Goal: Transaction & Acquisition: Book appointment/travel/reservation

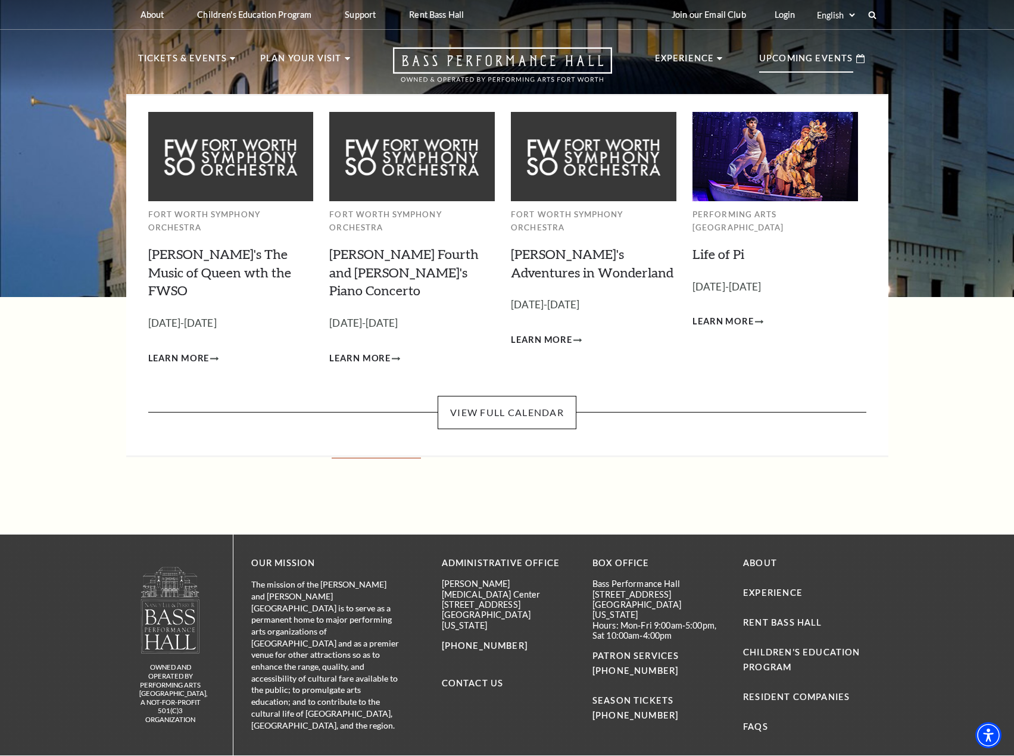
click at [813, 55] on p "Upcoming Events" at bounding box center [806, 61] width 94 height 21
click at [518, 396] on link "View Full Calendar" at bounding box center [506, 412] width 139 height 33
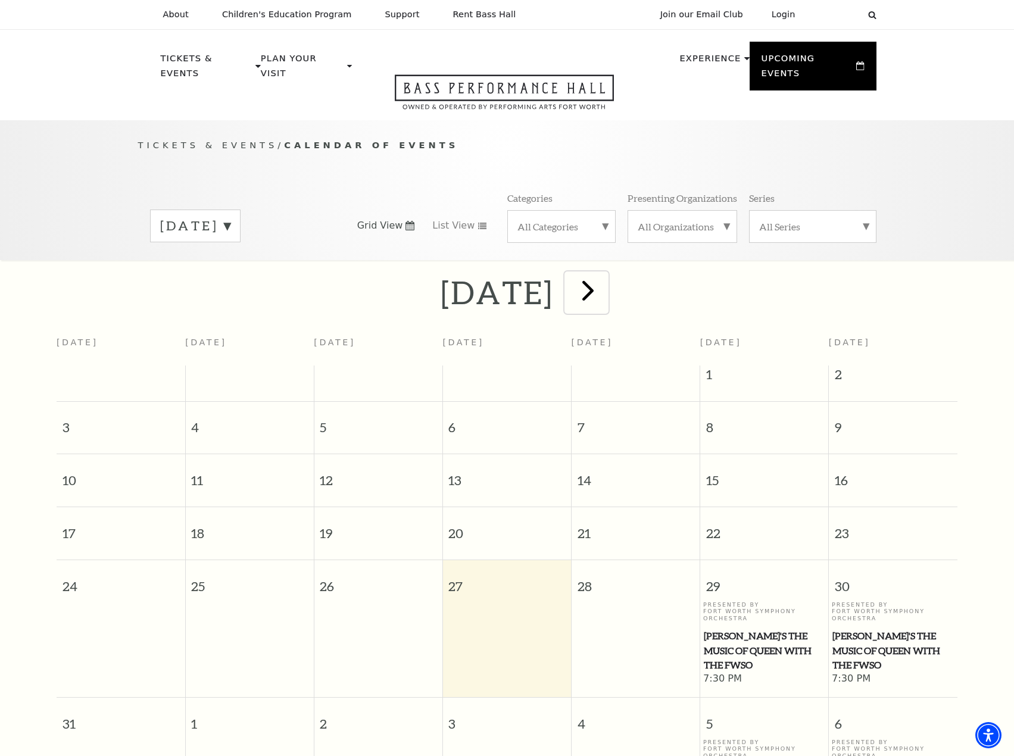
click at [605, 278] on span "next" at bounding box center [588, 290] width 34 height 34
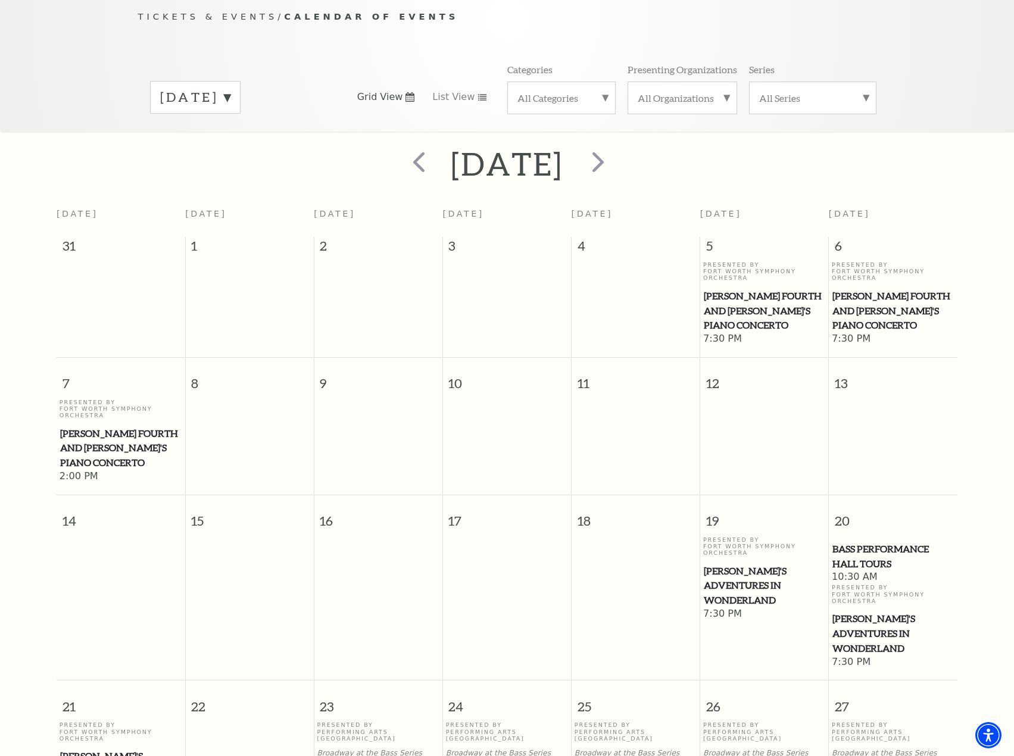
scroll to position [105, 0]
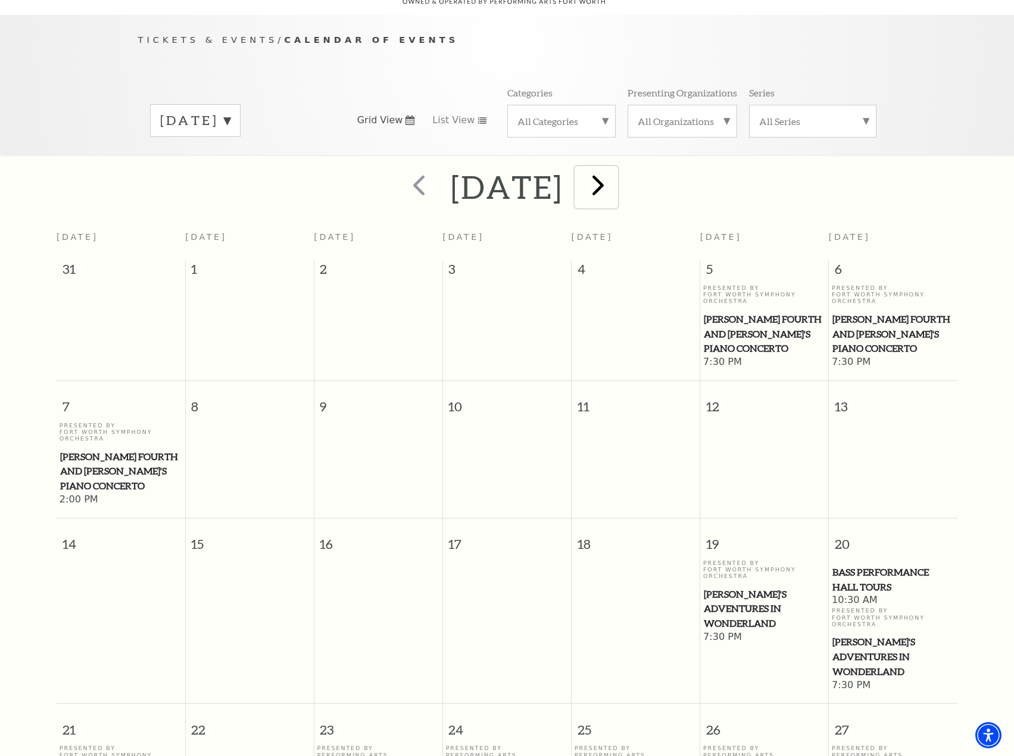
click at [615, 171] on span "next" at bounding box center [598, 185] width 34 height 34
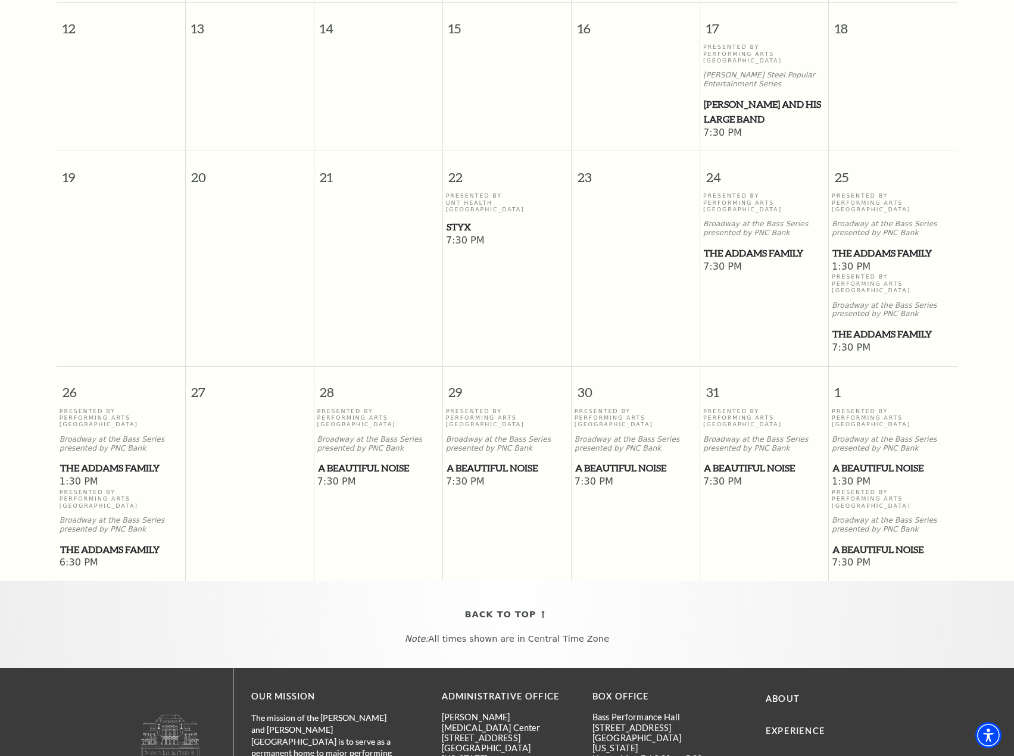
scroll to position [700, 0]
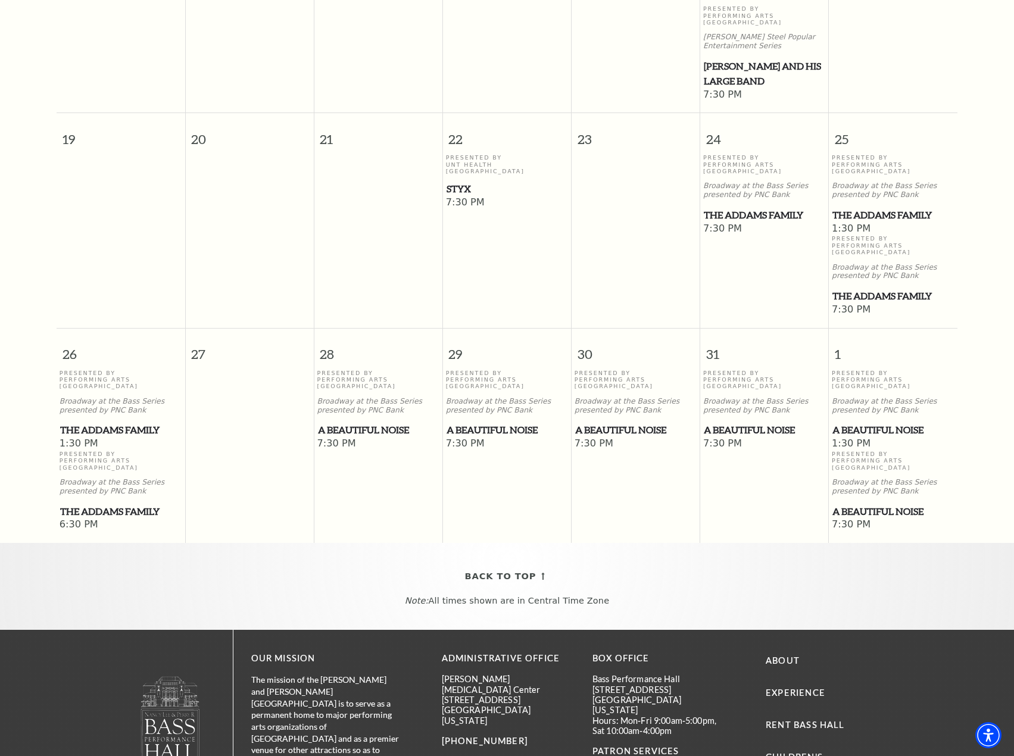
click at [601, 423] on span "A Beautiful Noise" at bounding box center [635, 430] width 121 height 15
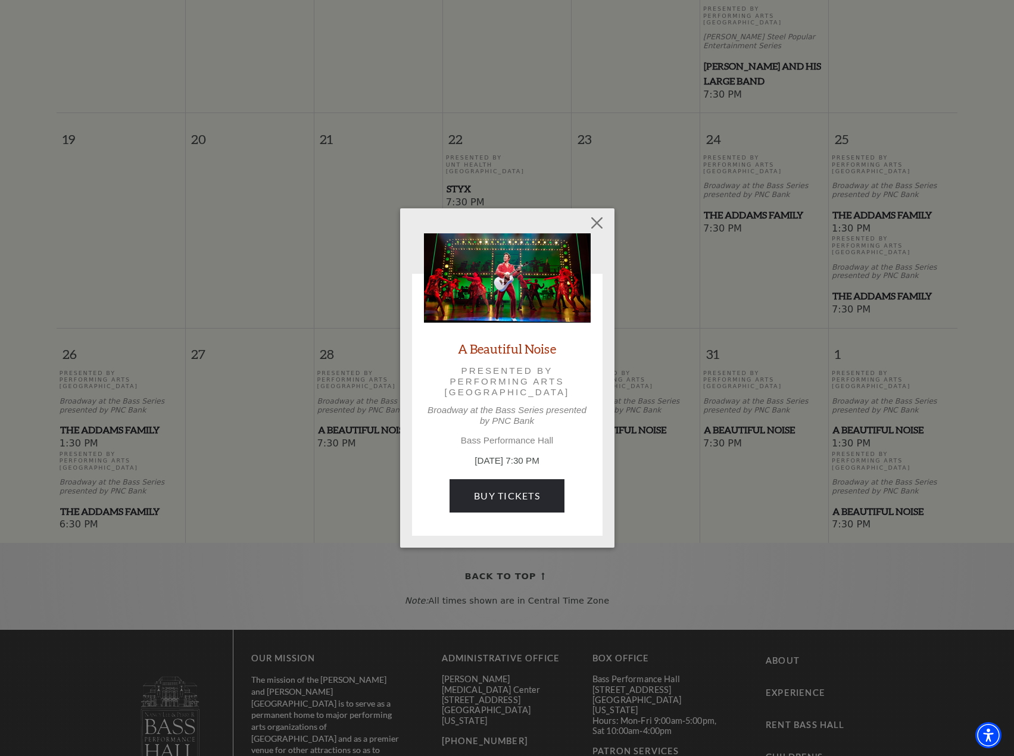
click at [498, 353] on link "A Beautiful Noise" at bounding box center [507, 348] width 98 height 16
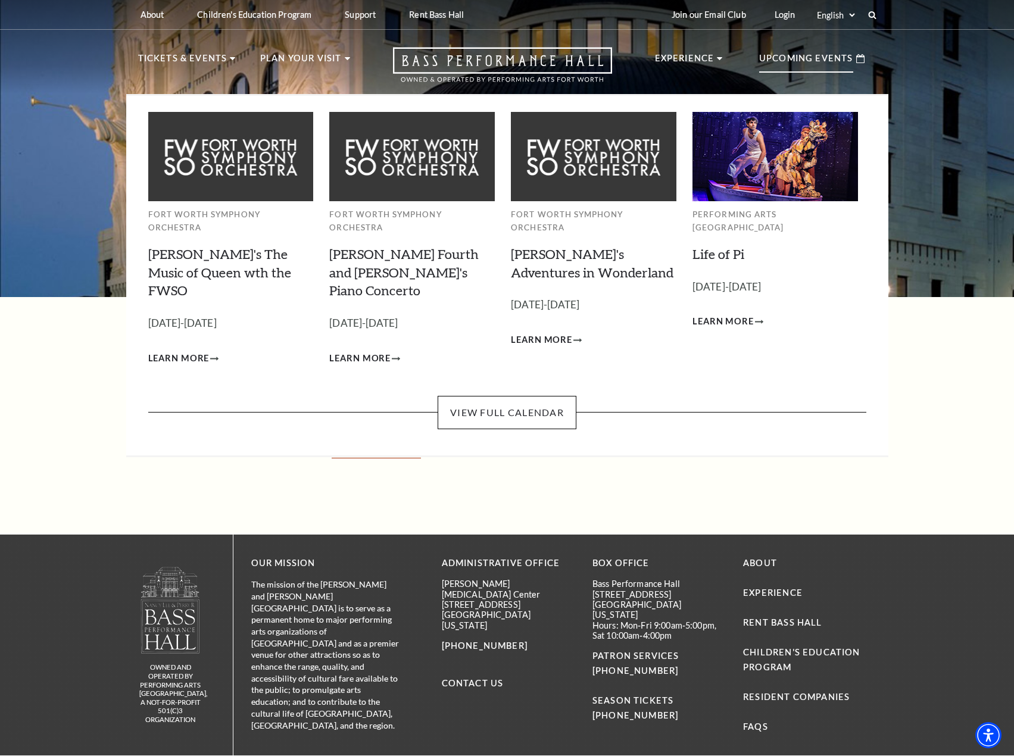
click at [815, 64] on p "Upcoming Events" at bounding box center [806, 61] width 94 height 21
click at [510, 396] on link "View Full Calendar" at bounding box center [506, 412] width 139 height 33
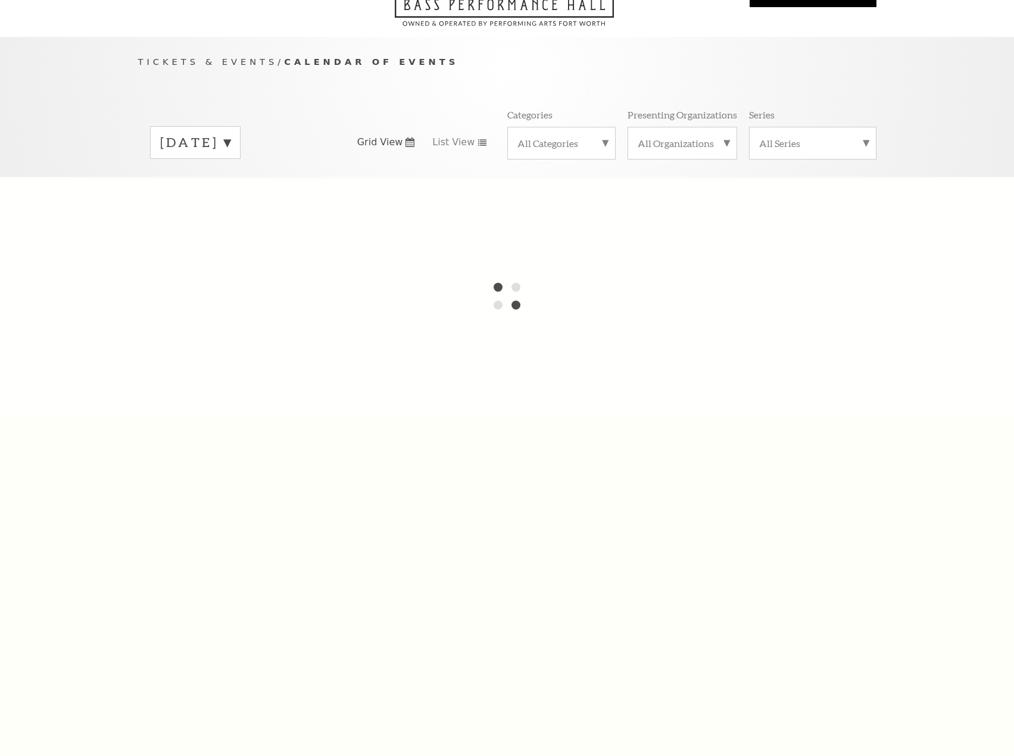
scroll to position [105, 0]
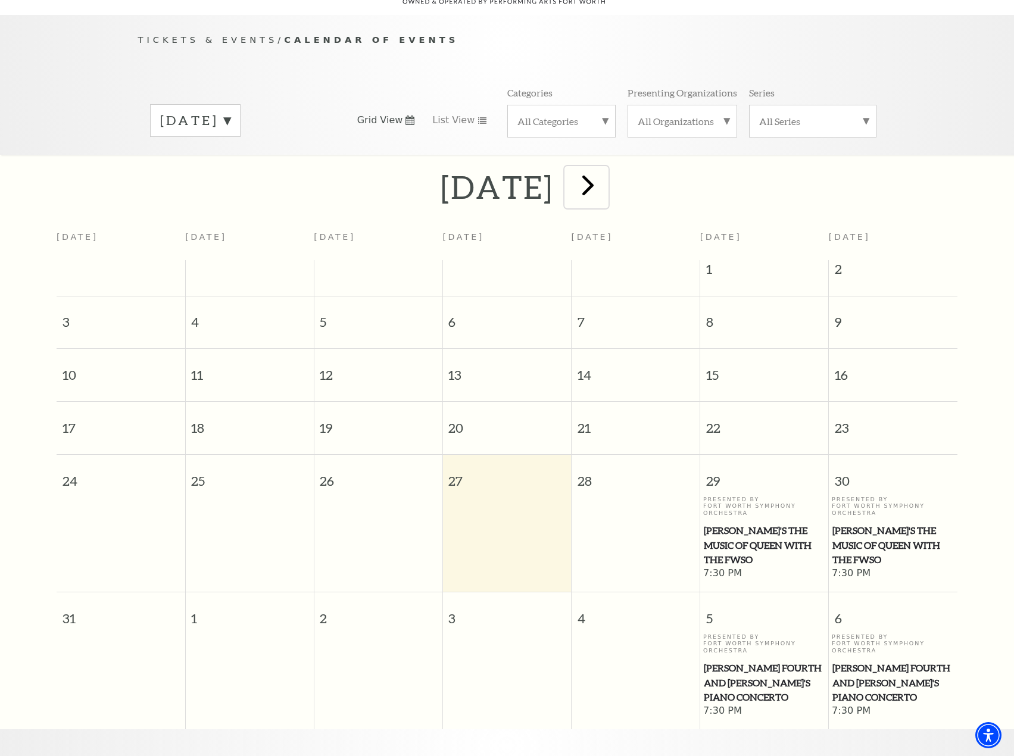
click at [605, 175] on span "next" at bounding box center [588, 185] width 34 height 34
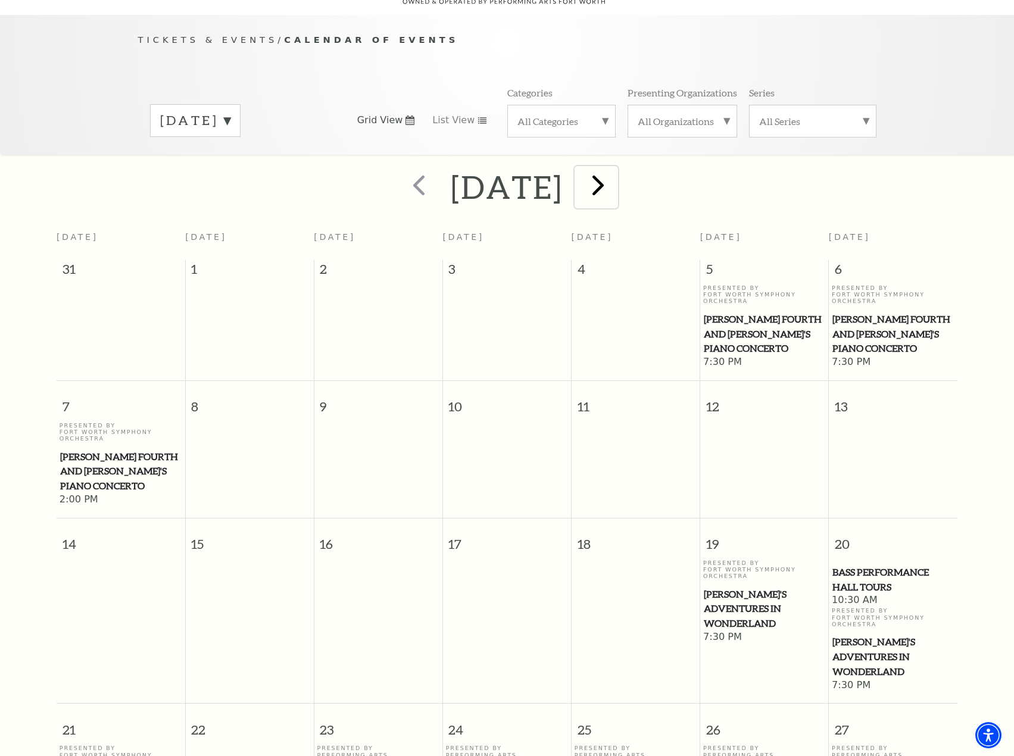
click at [615, 173] on span "next" at bounding box center [598, 185] width 34 height 34
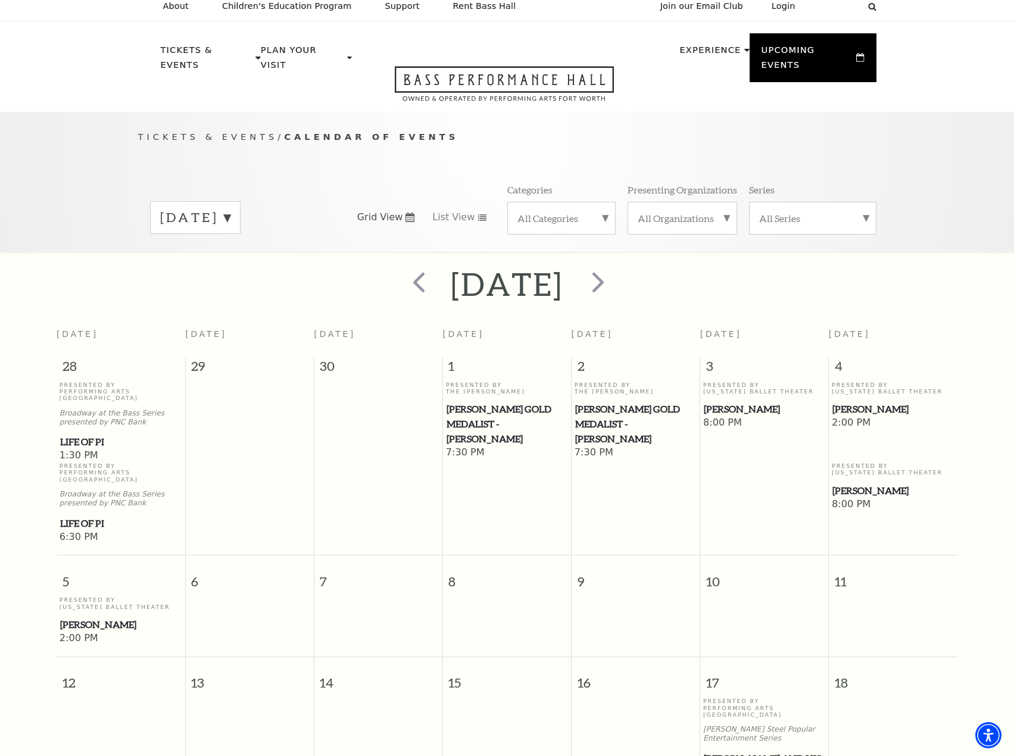
scroll to position [0, 0]
